Goal: Transaction & Acquisition: Subscribe to service/newsletter

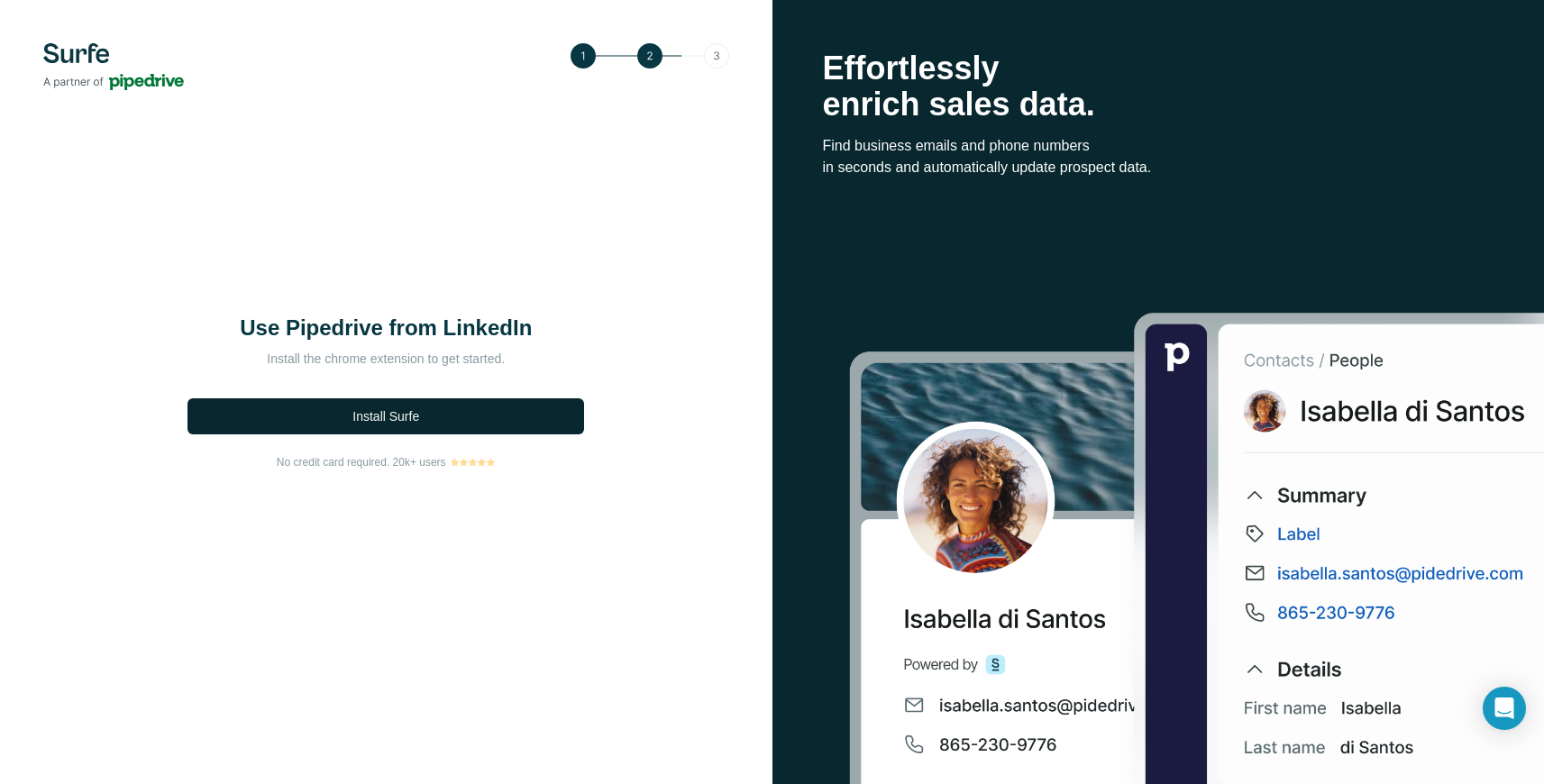
click at [394, 419] on span "Install Surfe" at bounding box center [386, 416] width 67 height 18
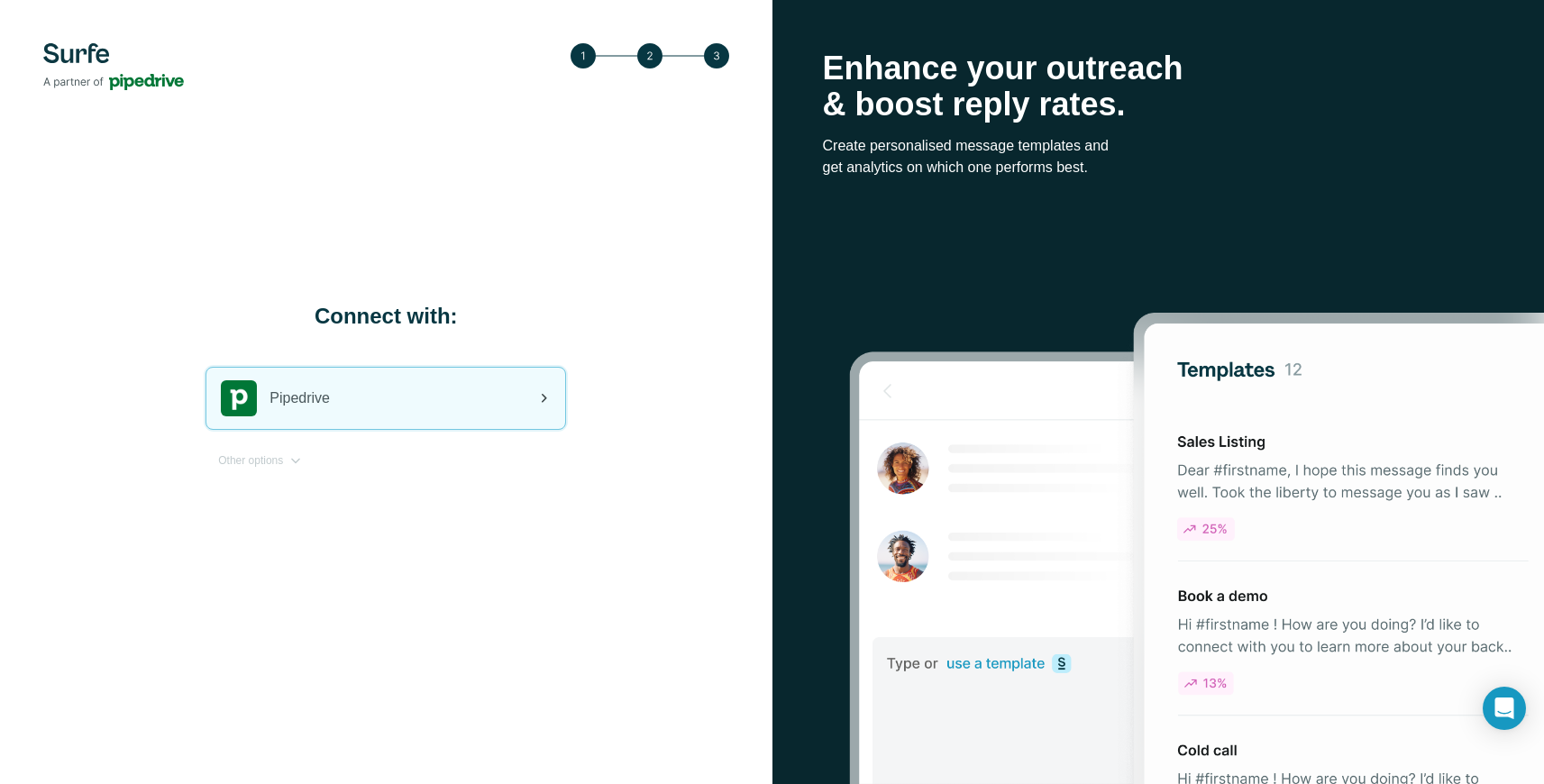
click at [384, 407] on div "Pipedrive" at bounding box center [386, 398] width 359 height 61
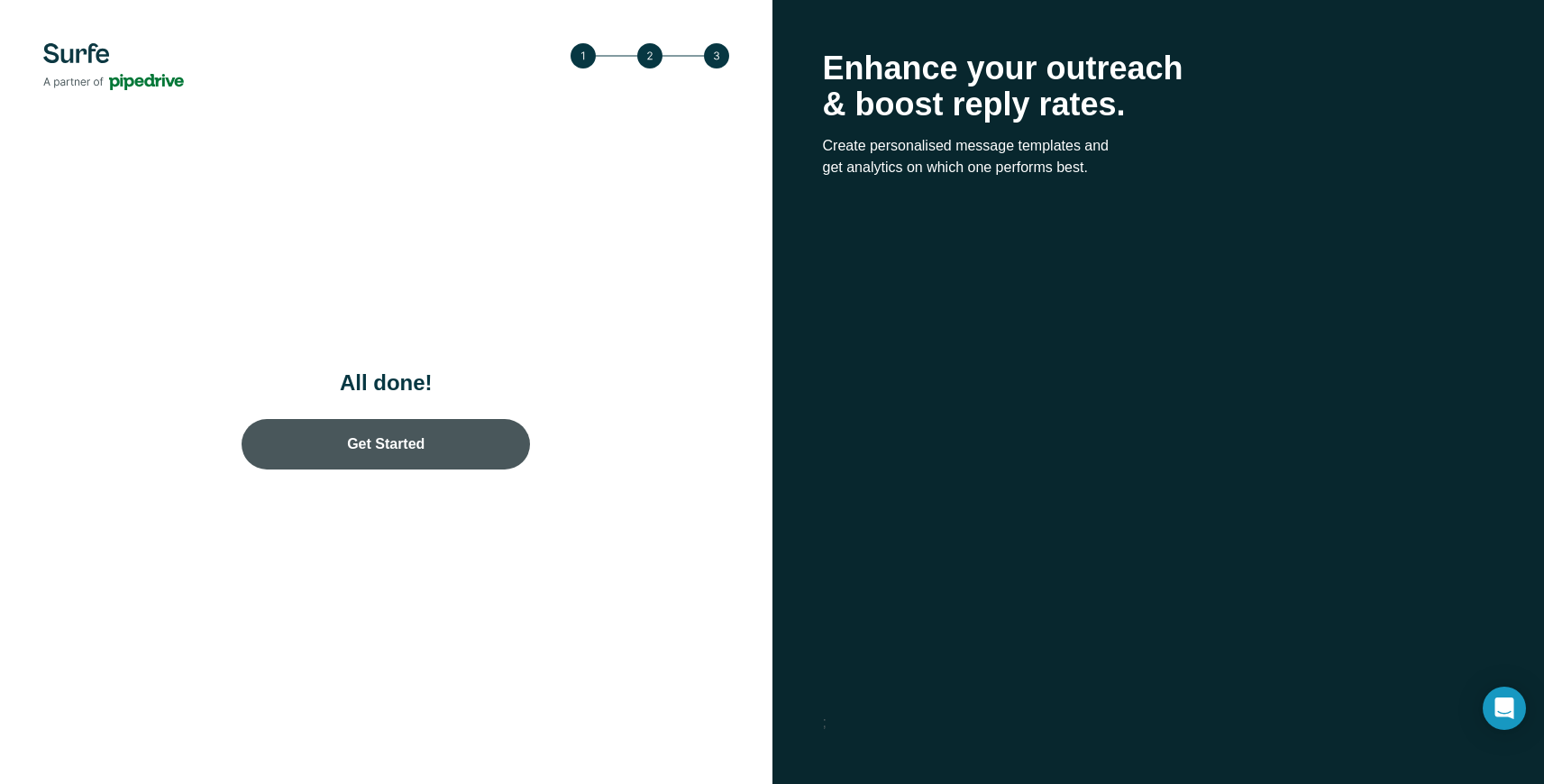
click at [483, 452] on link "Get Started" at bounding box center [386, 444] width 288 height 50
